Goal: Feedback & Contribution: Contribute content

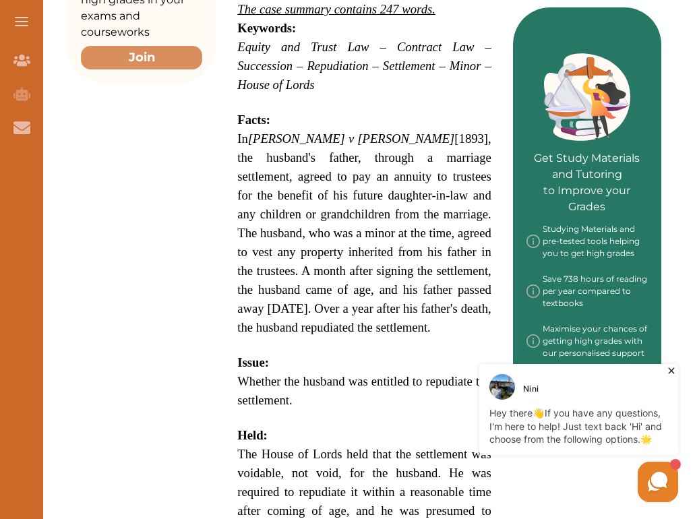
scroll to position [562, 0]
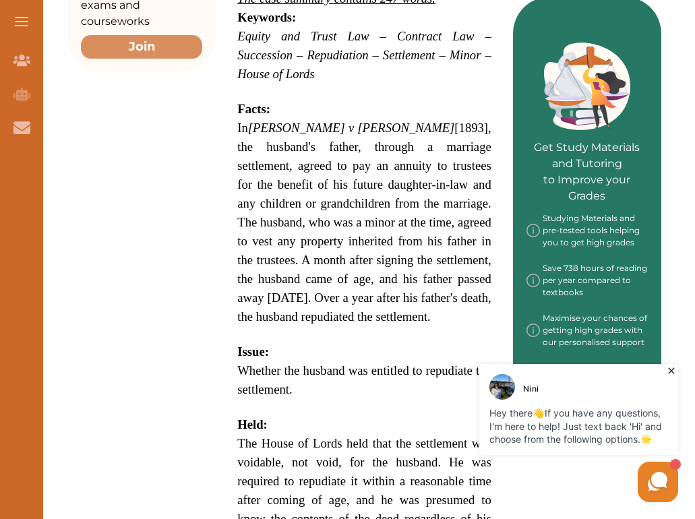
click at [238, 121] on span "In [PERSON_NAME] v [PERSON_NAME] [1893], the husband's father, through a marria…" at bounding box center [364, 222] width 254 height 203
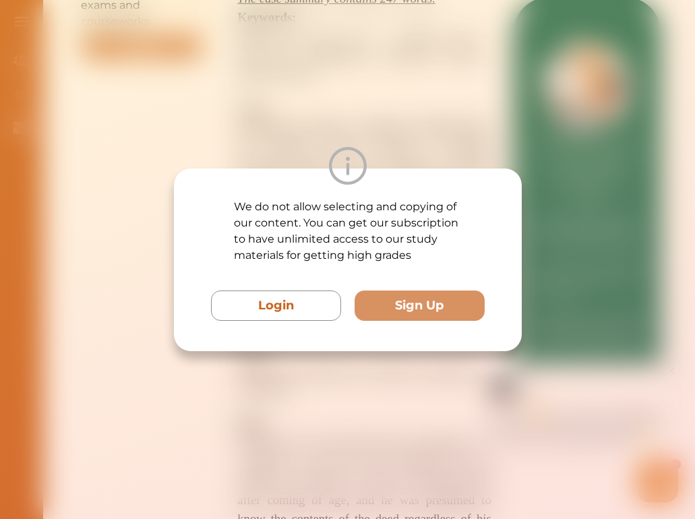
click at [420, 144] on div "We do not allow selecting and copying of our content. You can get our subscript…" at bounding box center [347, 259] width 695 height 519
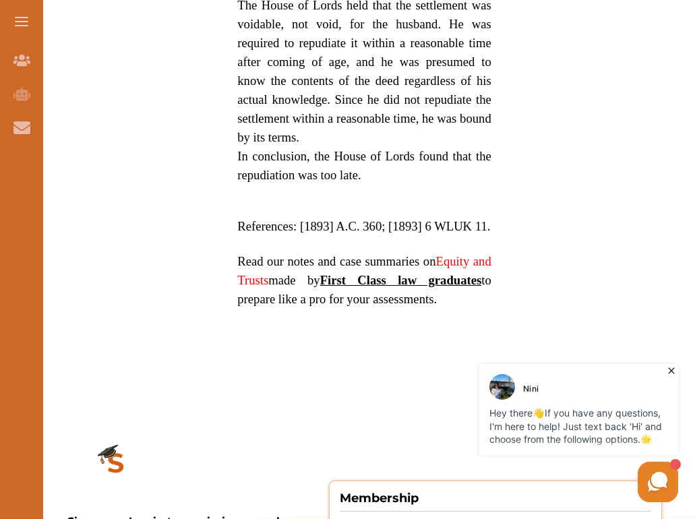
scroll to position [1003, 0]
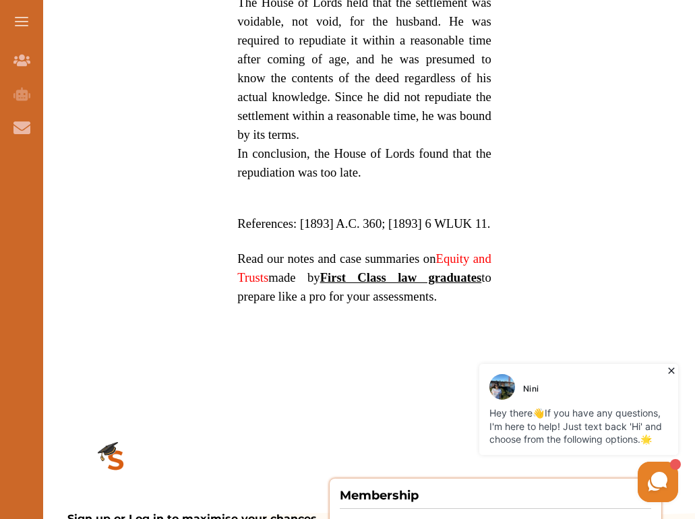
click at [344, 214] on p "References: [1893] A.C. 360; [1893] 6 WLUK 11." at bounding box center [364, 223] width 254 height 19
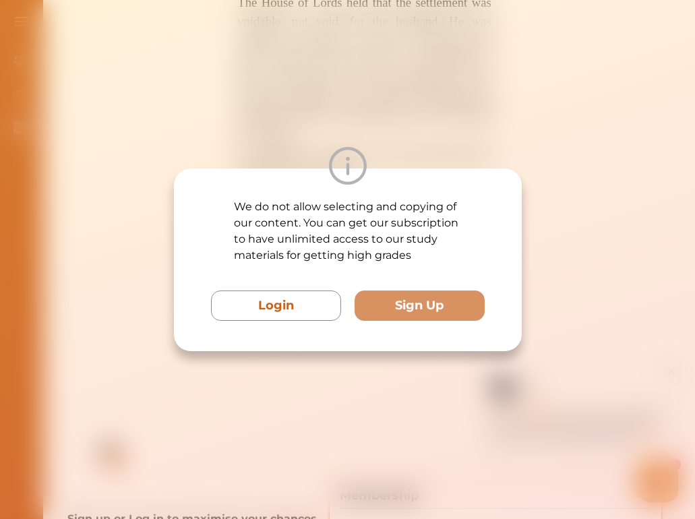
click at [455, 123] on div "We do not allow selecting and copying of our content. You can get our subscript…" at bounding box center [347, 259] width 695 height 519
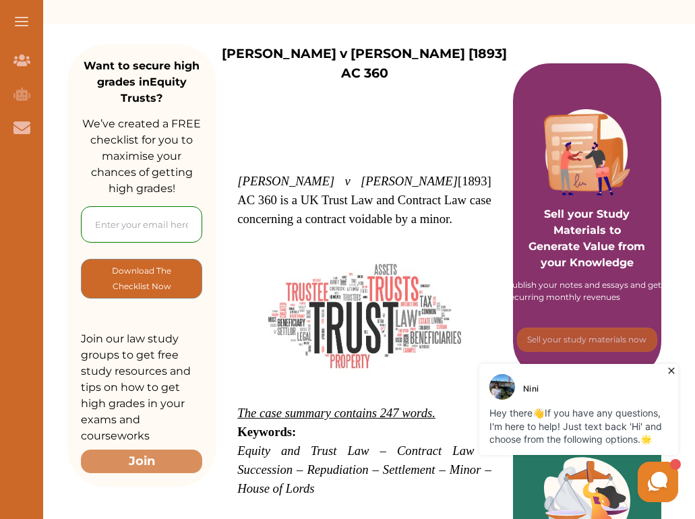
scroll to position [151, 0]
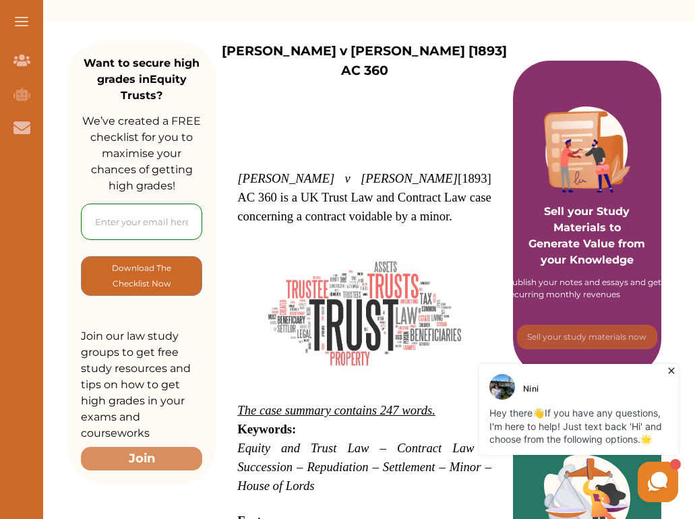
click at [669, 369] on icon at bounding box center [670, 370] width 13 height 13
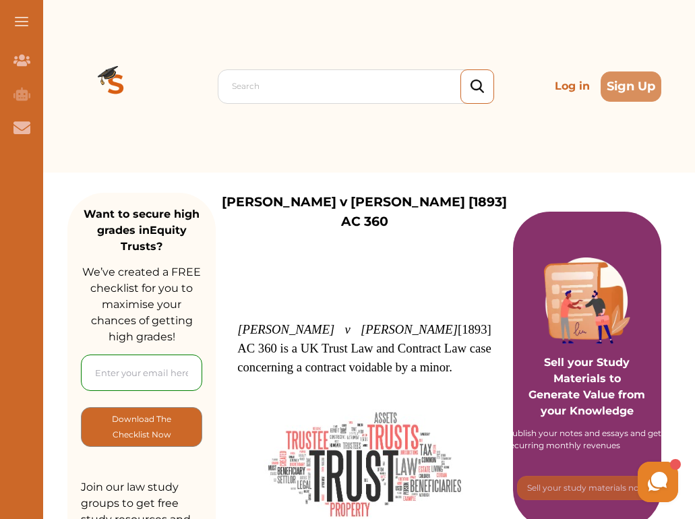
scroll to position [0, 0]
click at [620, 92] on button "Sign Up" at bounding box center [630, 86] width 61 height 30
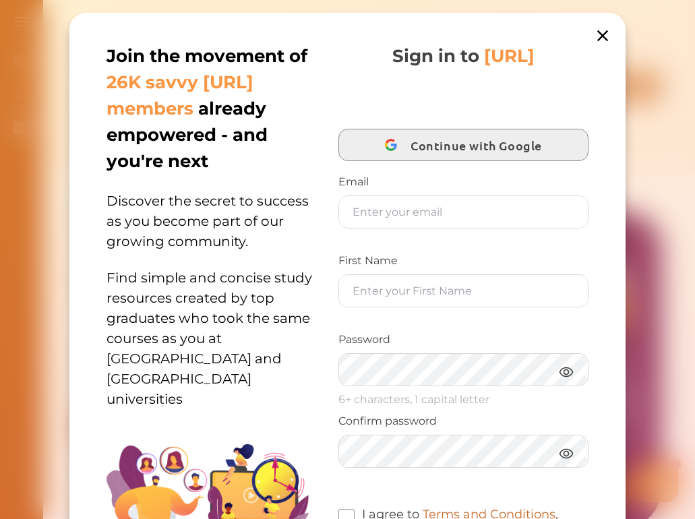
click at [430, 145] on span "Continue with Google" at bounding box center [479, 145] width 138 height 32
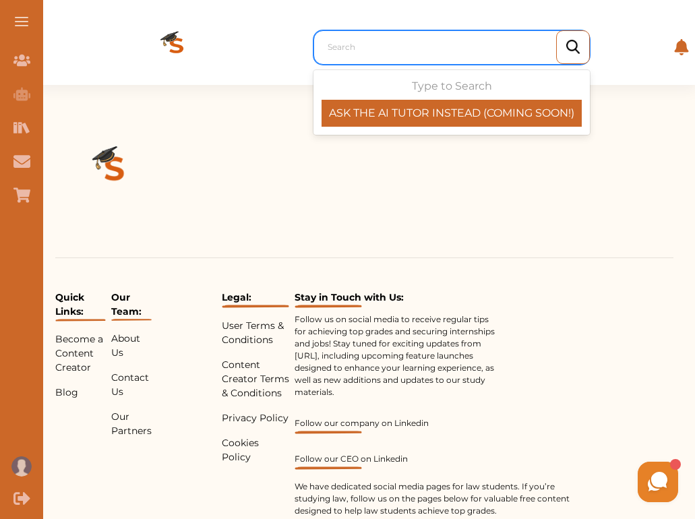
click at [378, 43] on div at bounding box center [454, 47] width 255 height 19
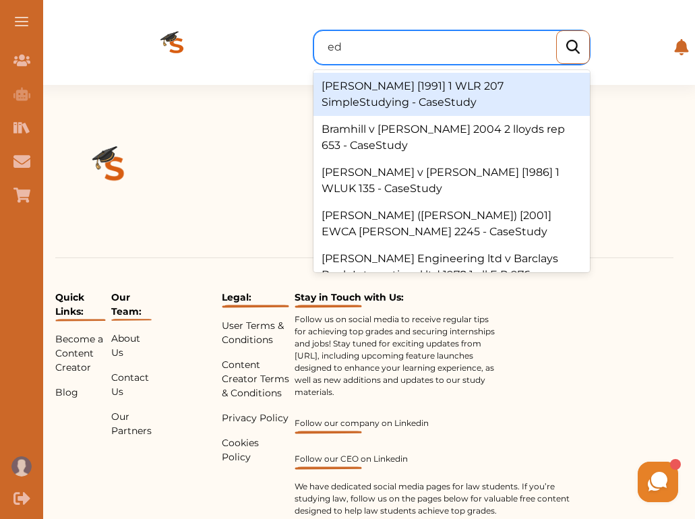
type input "e"
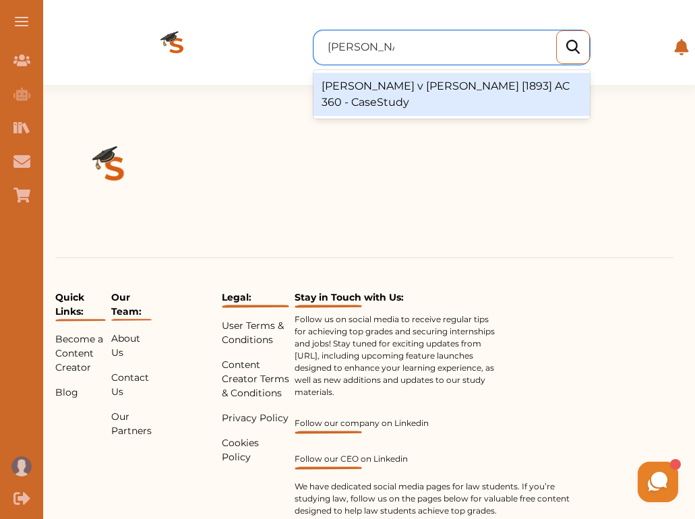
type input "edwards v ca"
click at [407, 94] on div "Edwards v Carter [1893] AC 360 - CaseStudy" at bounding box center [451, 94] width 276 height 43
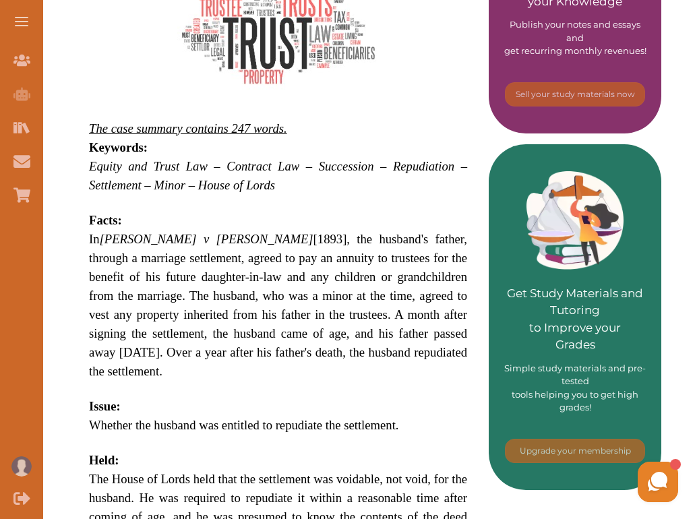
scroll to position [432, 0]
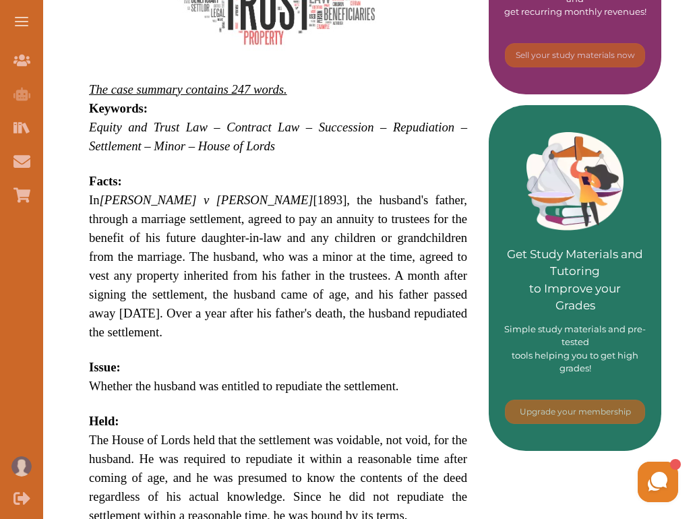
click at [304, 276] on p "In [PERSON_NAME] v [PERSON_NAME] [1893], the husband's father, through a marria…" at bounding box center [278, 266] width 378 height 151
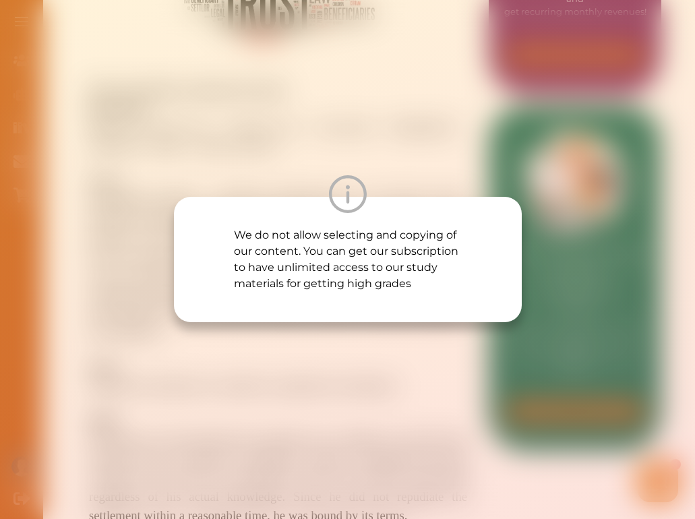
click at [302, 342] on div "We do not allow selecting and copying of our content. You can get our subscript…" at bounding box center [347, 259] width 695 height 519
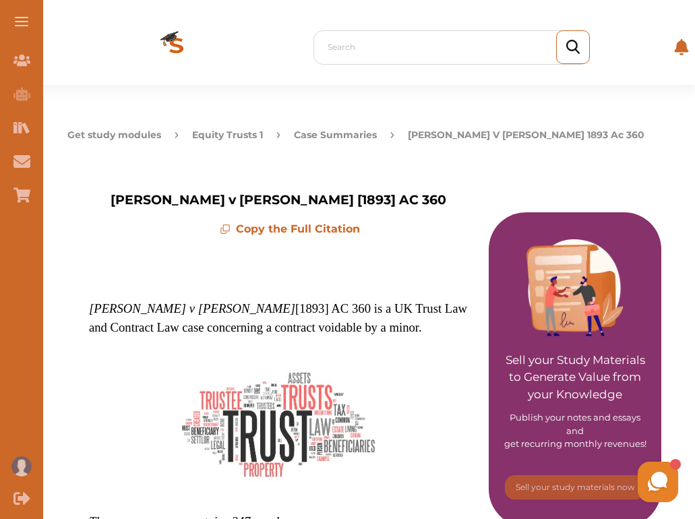
scroll to position [0, 0]
click at [23, 20] on button at bounding box center [21, 21] width 43 height 43
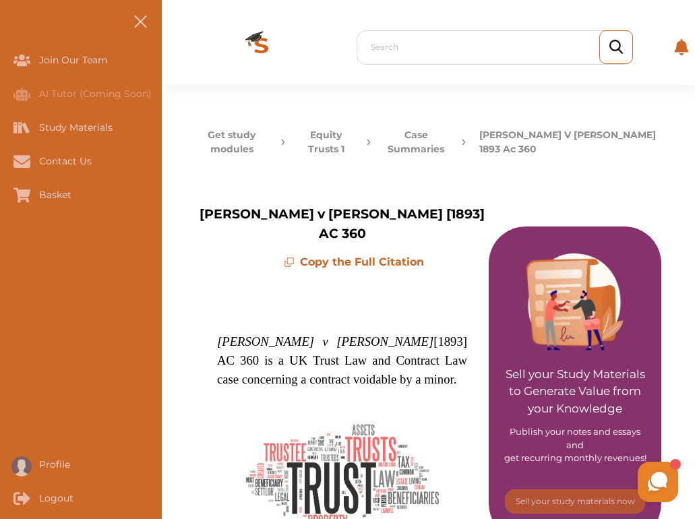
click at [141, 19] on span at bounding box center [139, 21] width 13 height 13
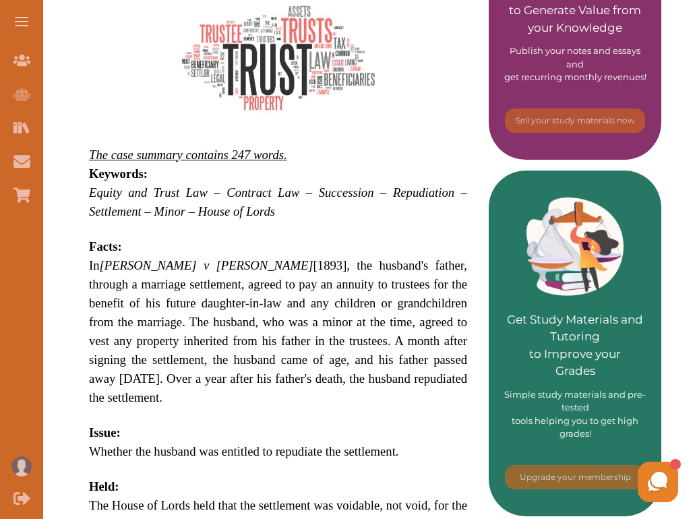
scroll to position [371, 0]
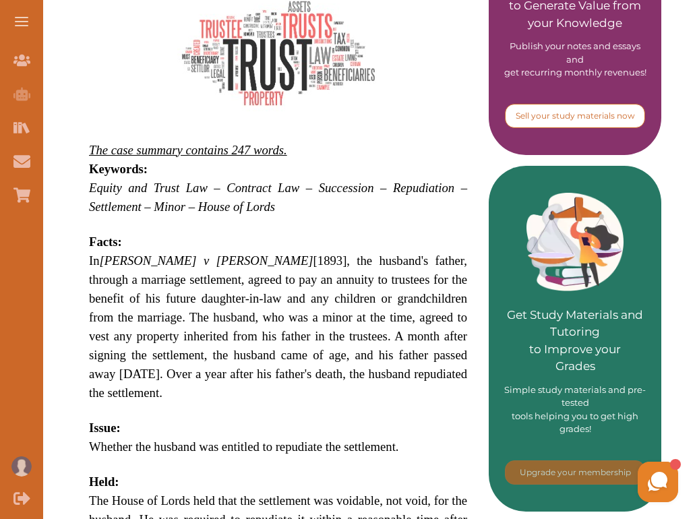
click at [552, 110] on p "Sell your study materials now" at bounding box center [574, 116] width 119 height 12
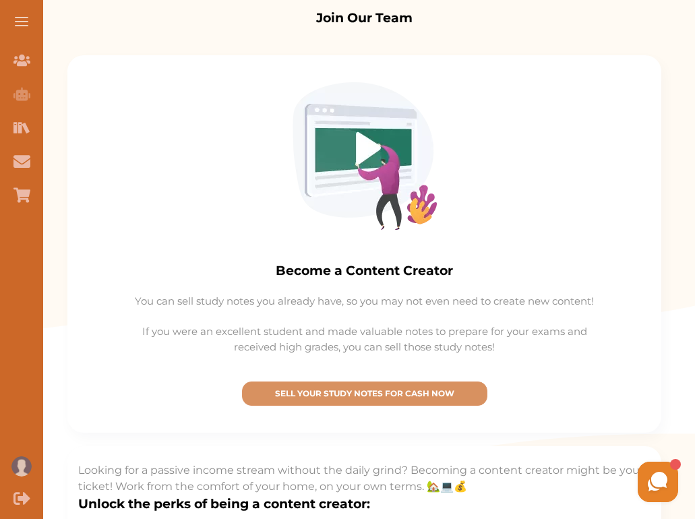
scroll to position [110, 0]
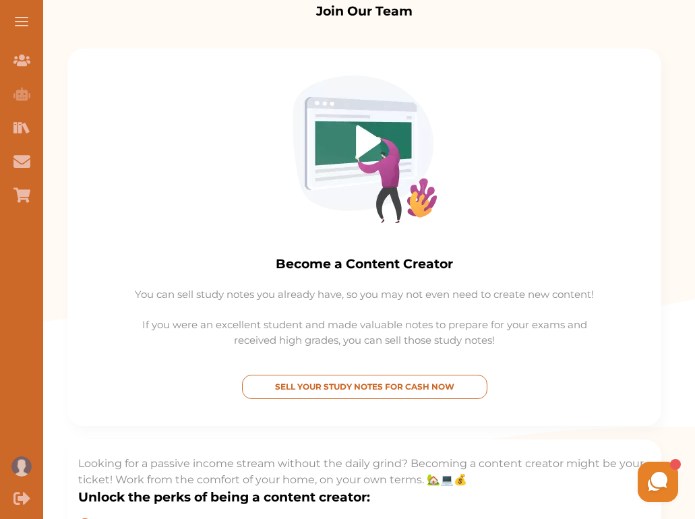
click at [382, 385] on p "SELL YOUR STUDY NOTES FOR CASH NOW" at bounding box center [364, 387] width 233 height 12
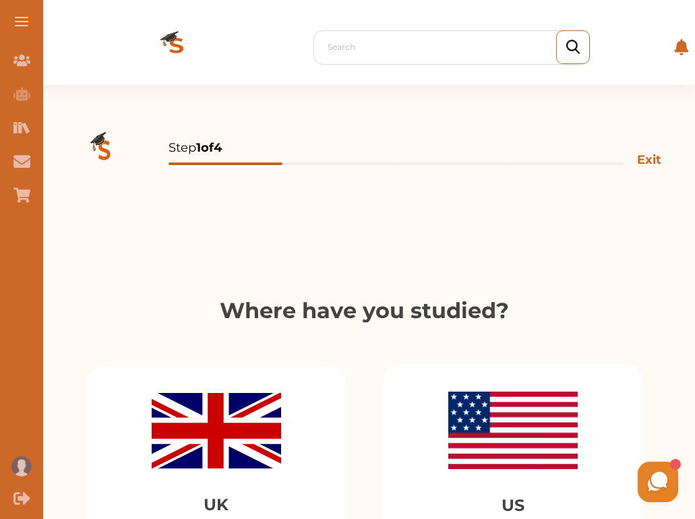
click at [592, 247] on div "Step 1 of 4 Exit Where have you studied? UK US Continue" at bounding box center [364, 388] width 661 height 607
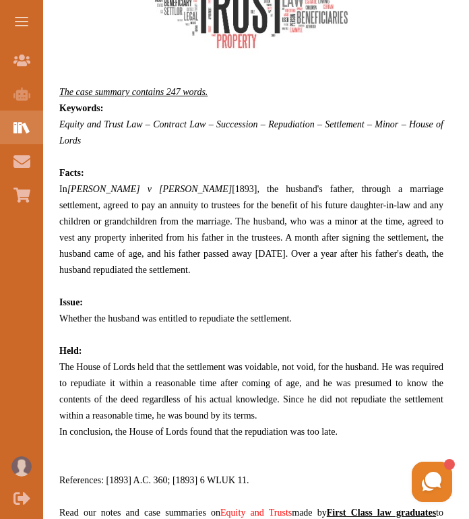
scroll to position [369, 0]
